Goal: Information Seeking & Learning: Find specific fact

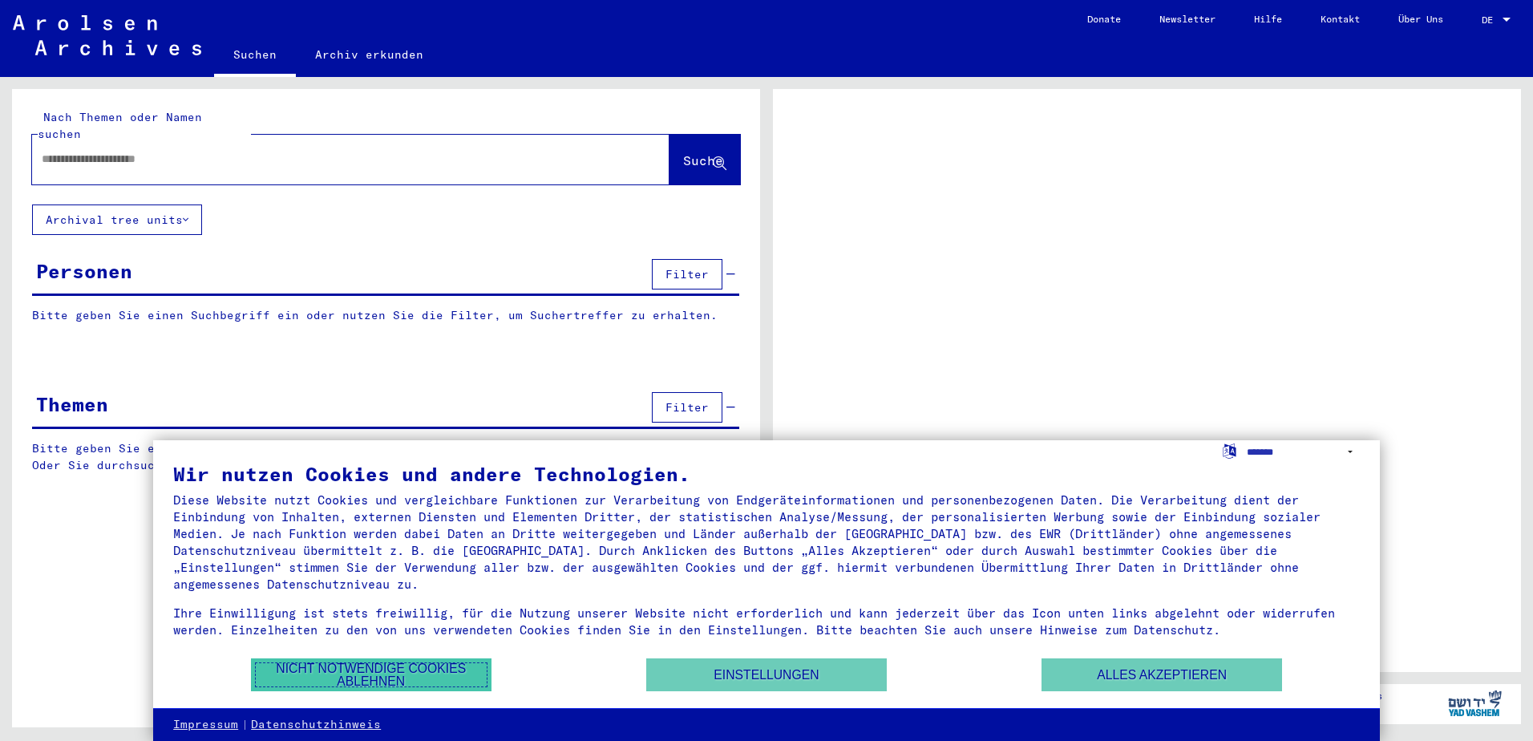
click at [358, 668] on button "Nicht notwendige Cookies ablehnen" at bounding box center [371, 674] width 240 height 33
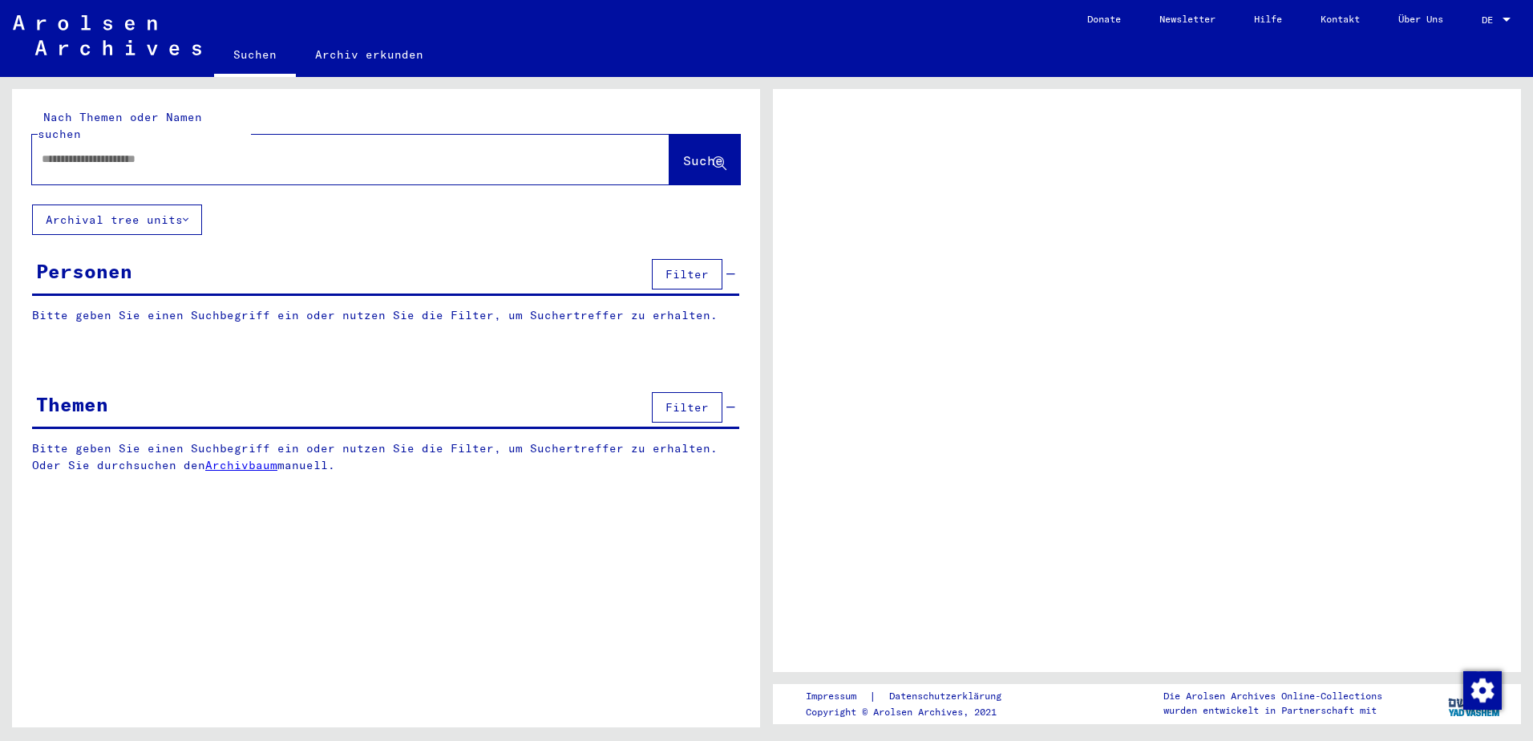
click at [87, 151] on input "text" at bounding box center [336, 159] width 589 height 17
type input "***"
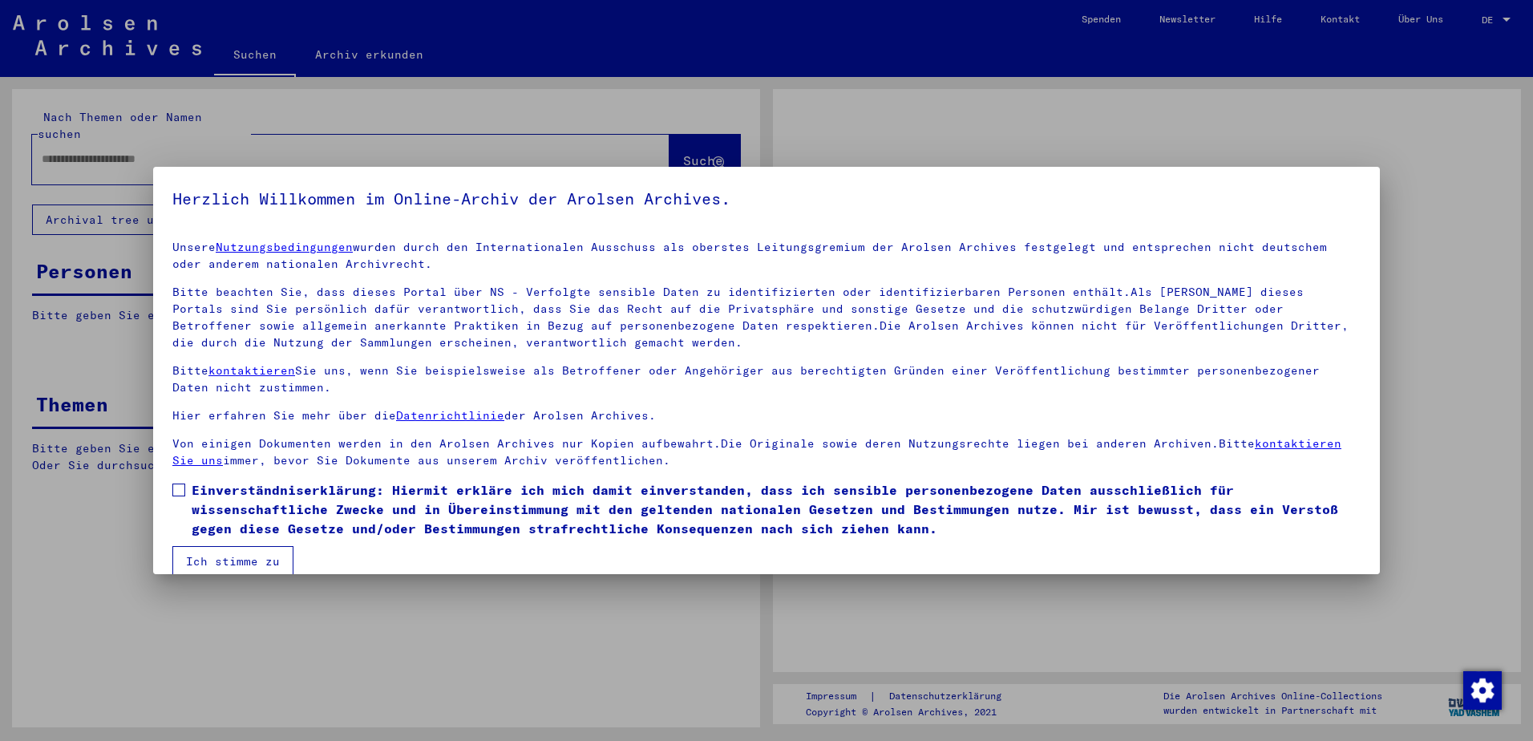
scroll to position [22, 0]
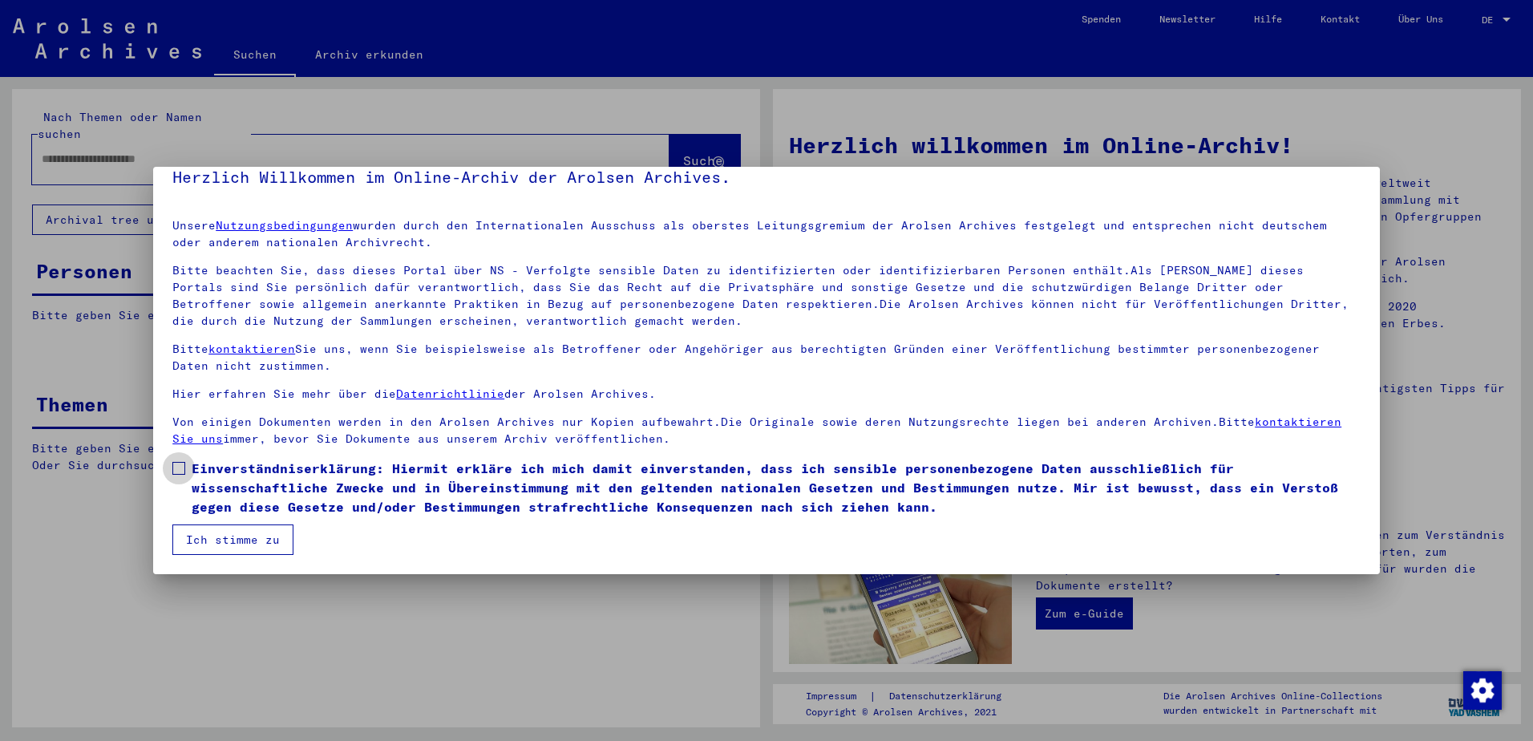
click at [181, 470] on span at bounding box center [178, 468] width 13 height 13
click at [200, 534] on button "Ich stimme zu" at bounding box center [232, 539] width 121 height 30
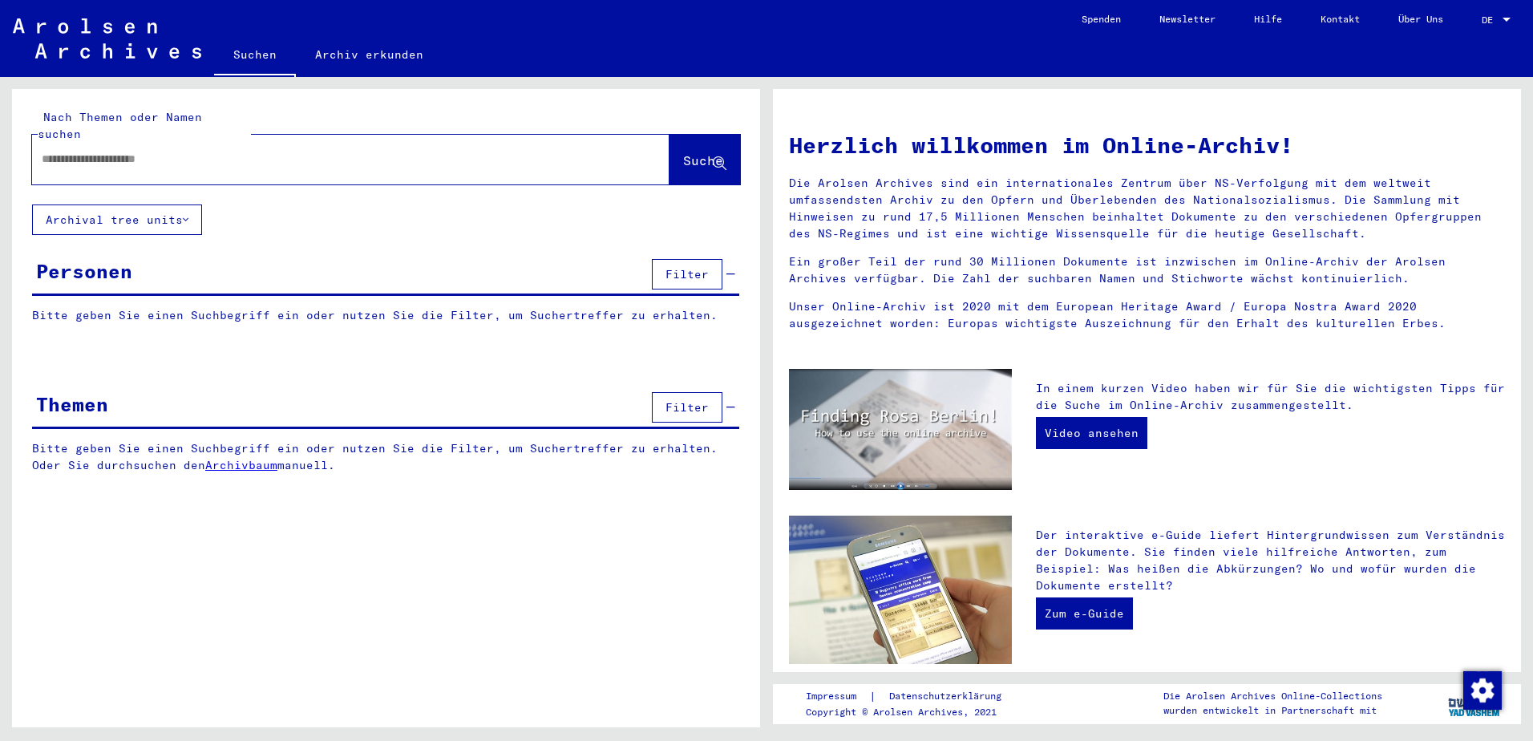
click at [156, 151] on div at bounding box center [326, 159] width 589 height 36
click at [153, 151] on input "text" at bounding box center [332, 159] width 580 height 17
type input "**********"
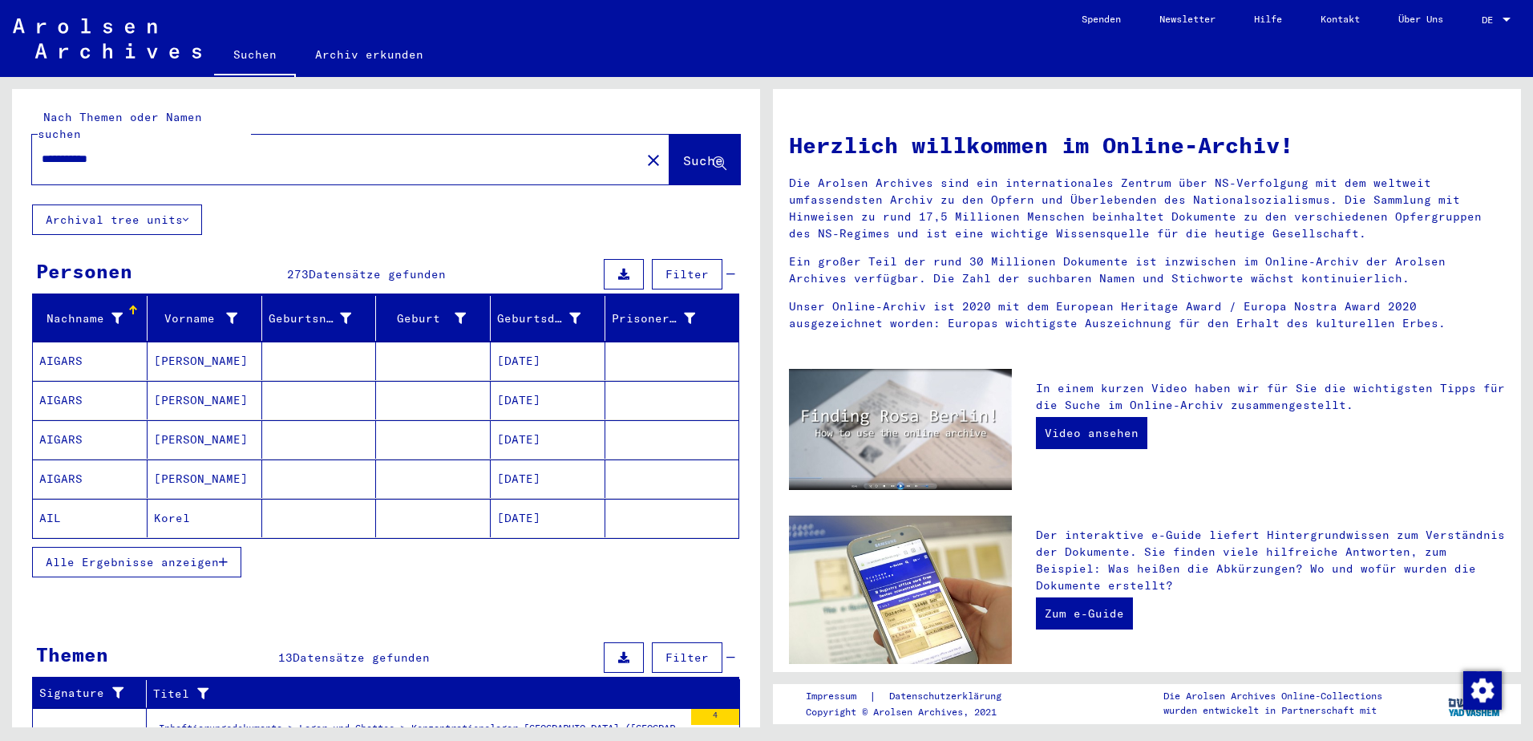
click at [179, 555] on span "Alle Ergebnisse anzeigen" at bounding box center [132, 562] width 173 height 14
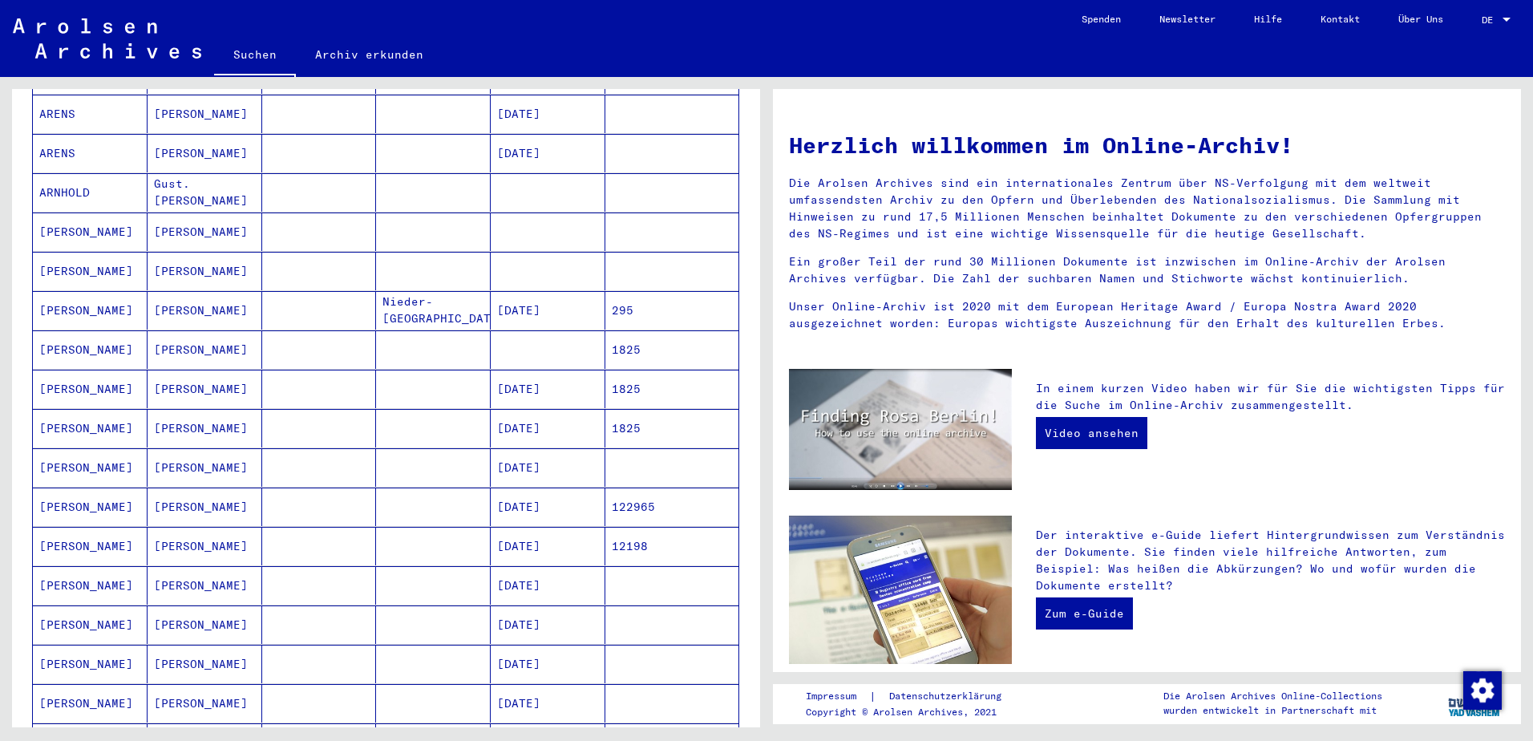
scroll to position [641, 0]
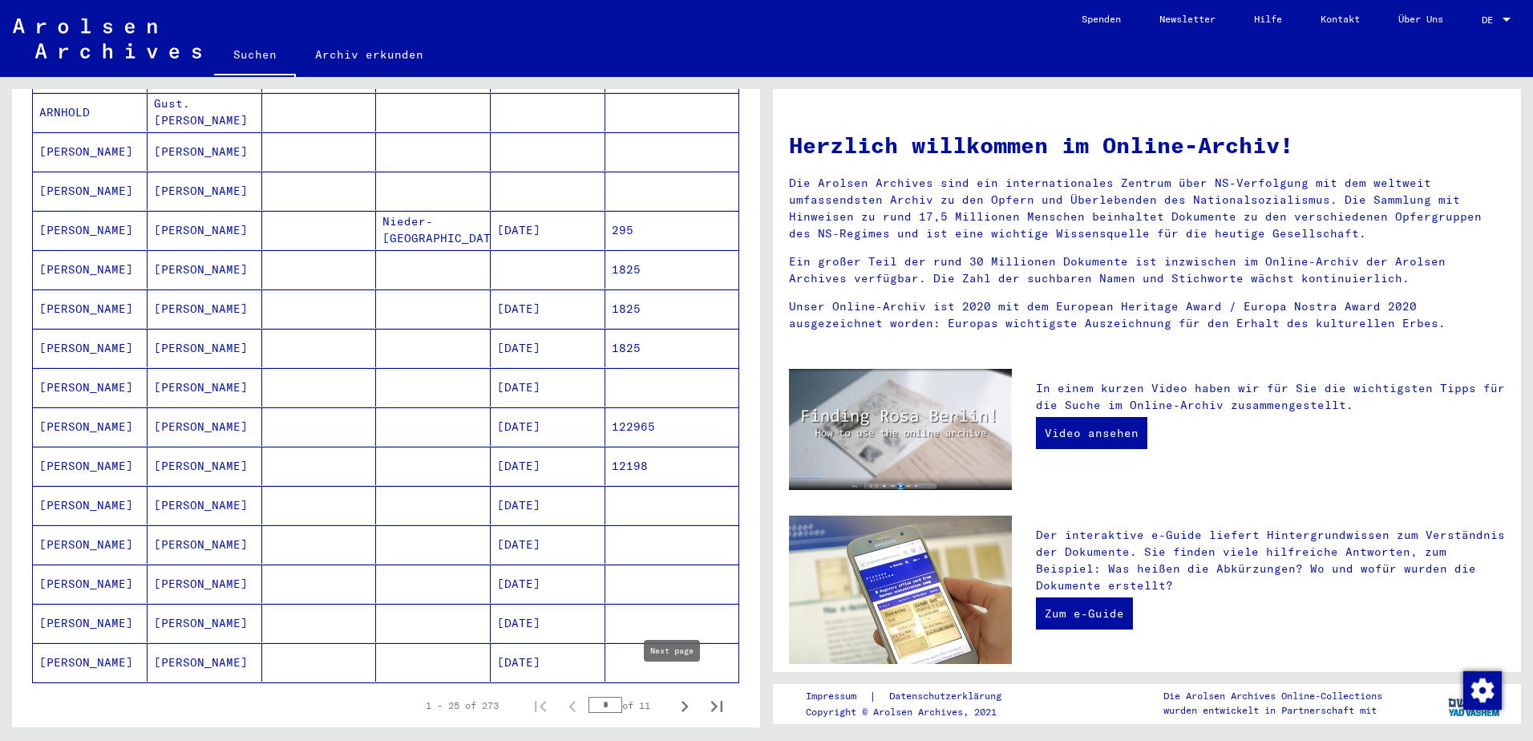
click at [673, 696] on icon "Next page" at bounding box center [684, 706] width 22 height 22
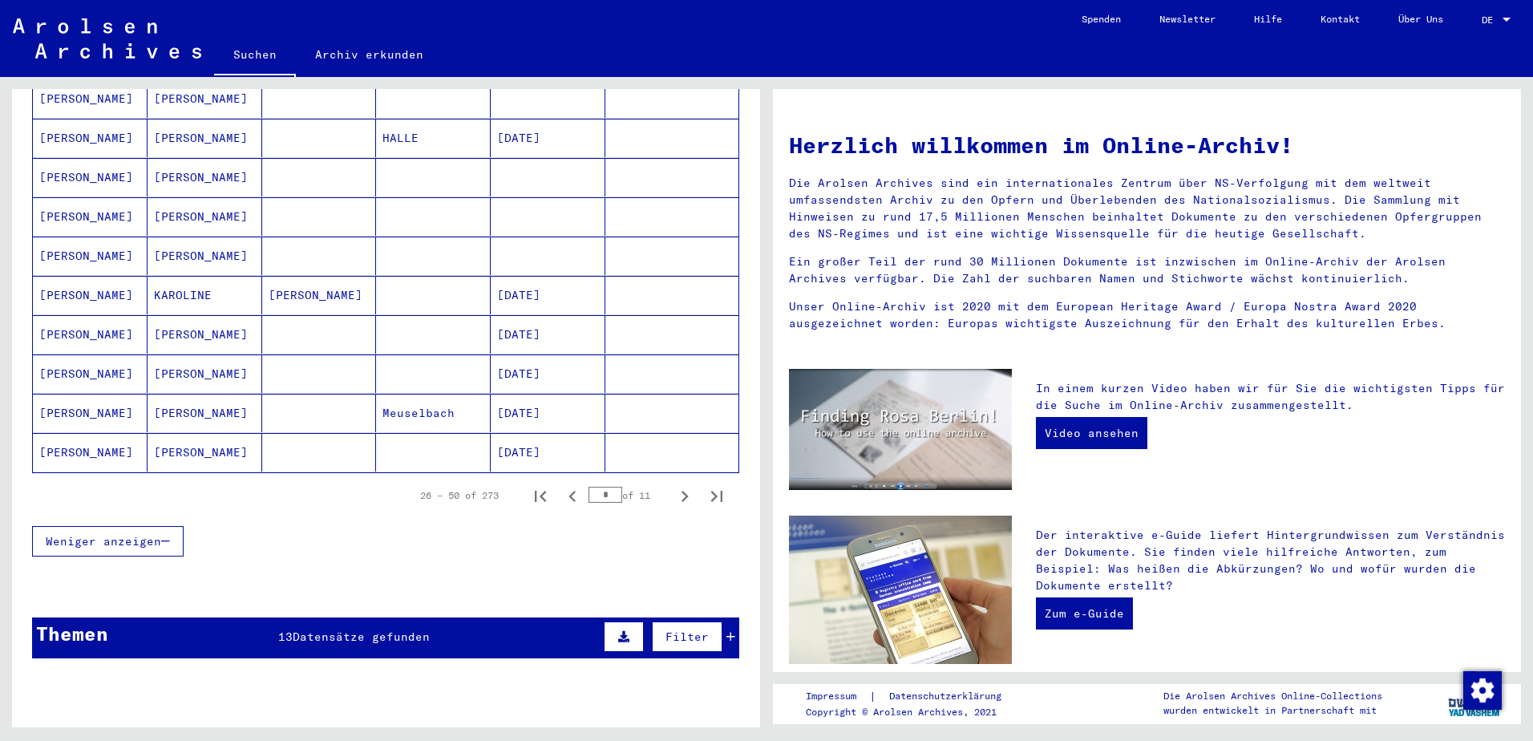
scroll to position [882, 0]
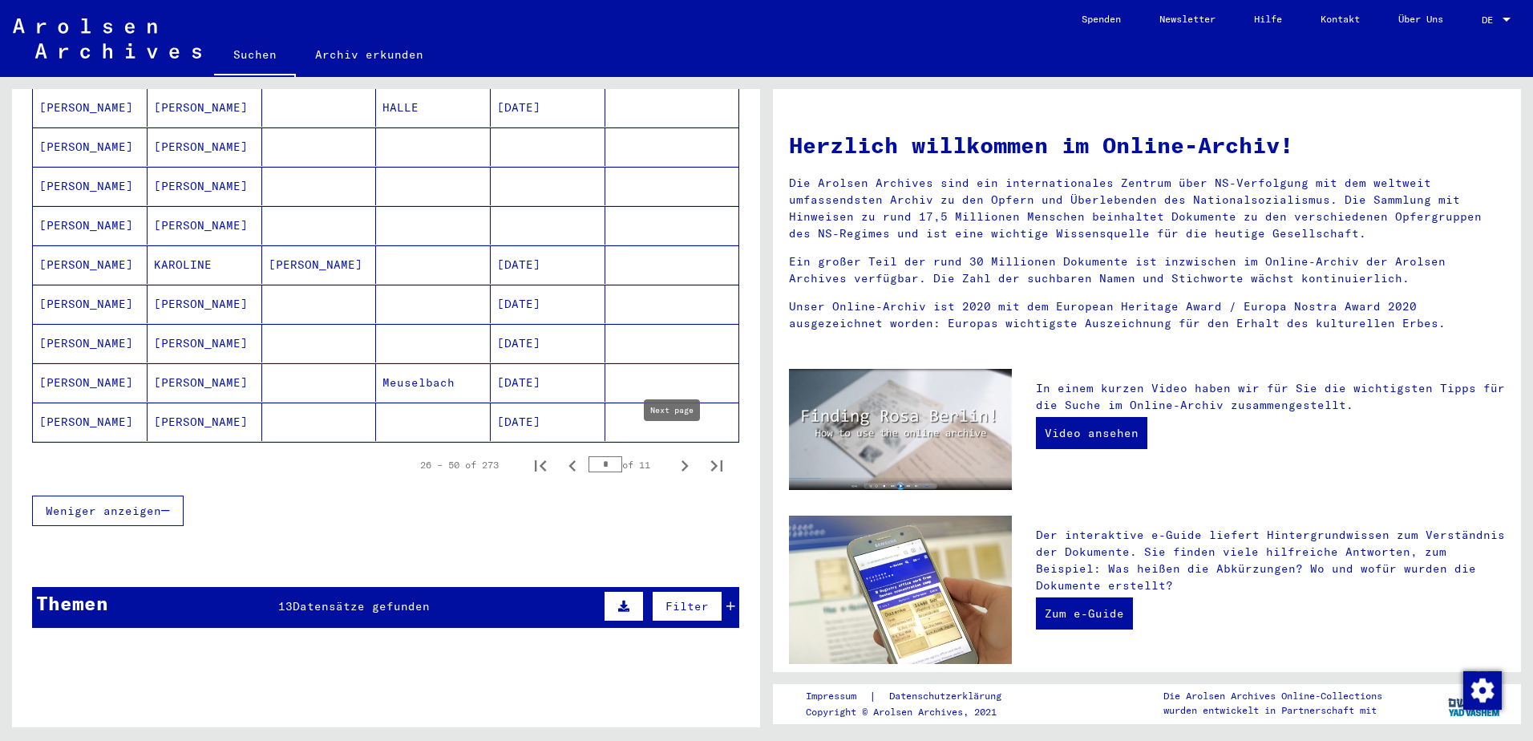
click at [681, 460] on icon "Next page" at bounding box center [684, 465] width 7 height 11
type input "*"
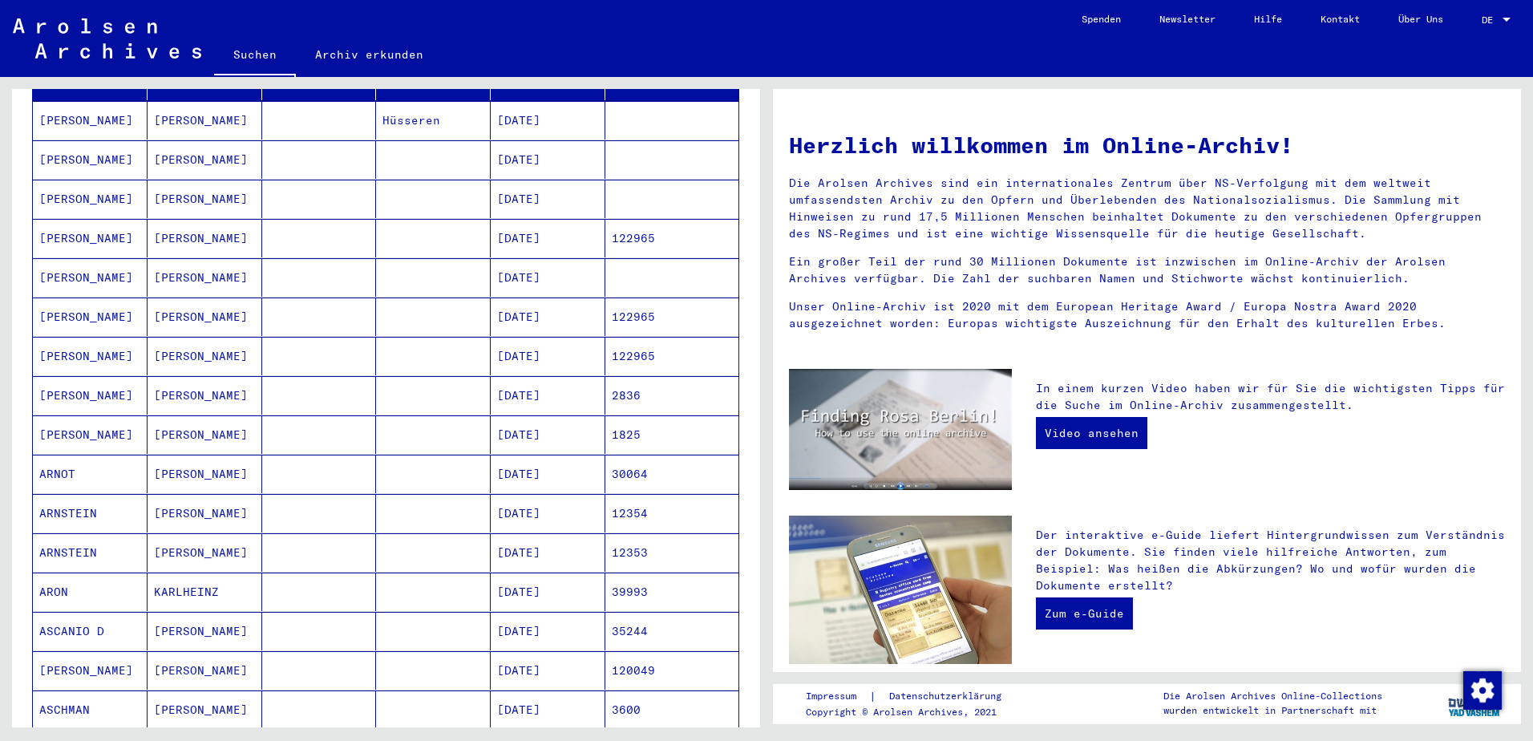
scroll to position [160, 0]
